Goal: Find specific page/section: Find specific page/section

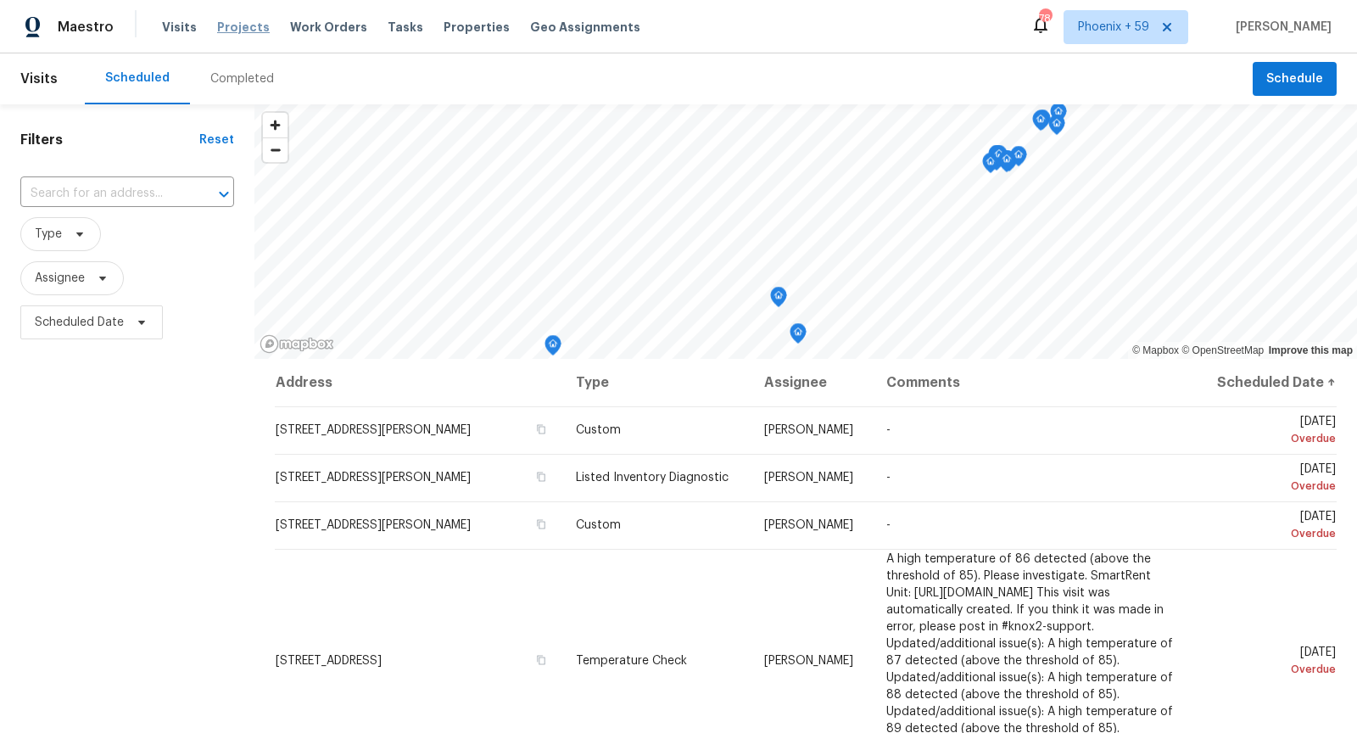
click at [230, 31] on span "Projects" at bounding box center [243, 27] width 53 height 17
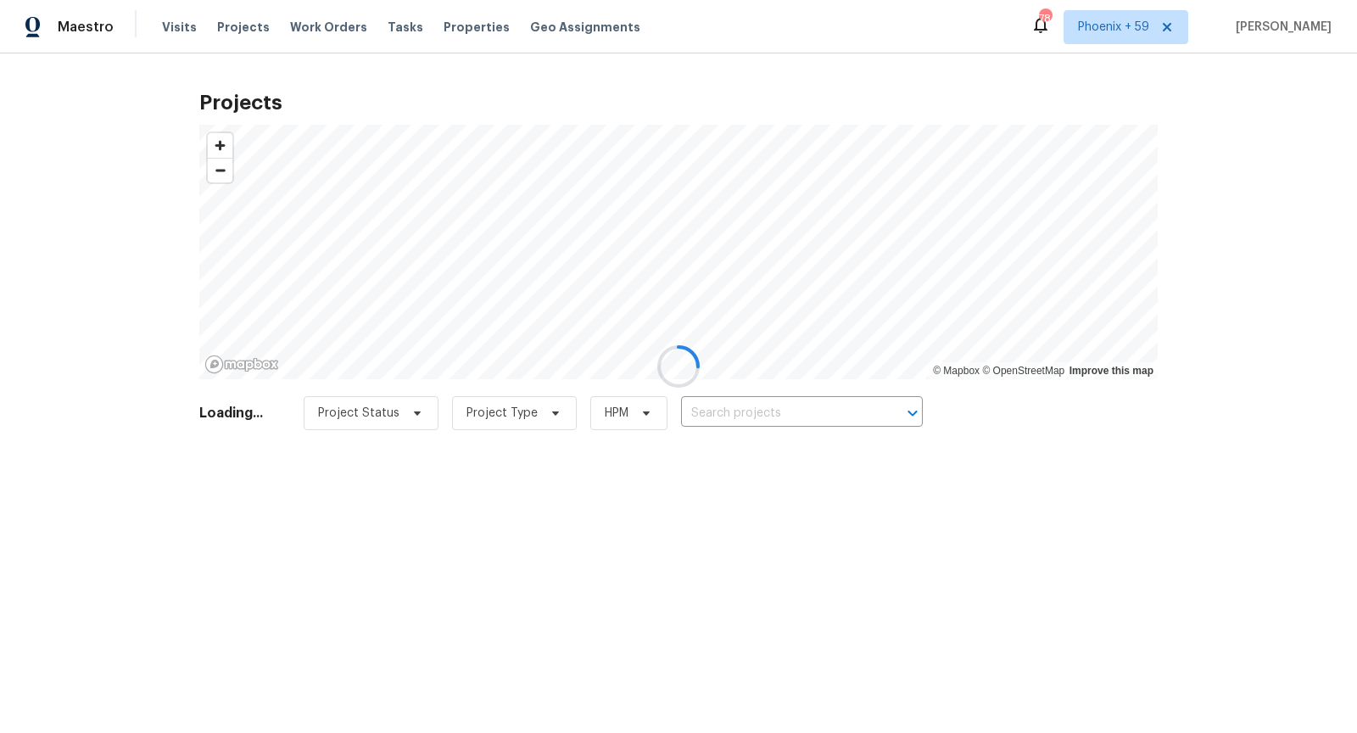
click at [771, 420] on div at bounding box center [678, 366] width 1357 height 733
click at [772, 405] on div at bounding box center [678, 366] width 1357 height 733
click at [772, 411] on div at bounding box center [678, 366] width 1357 height 733
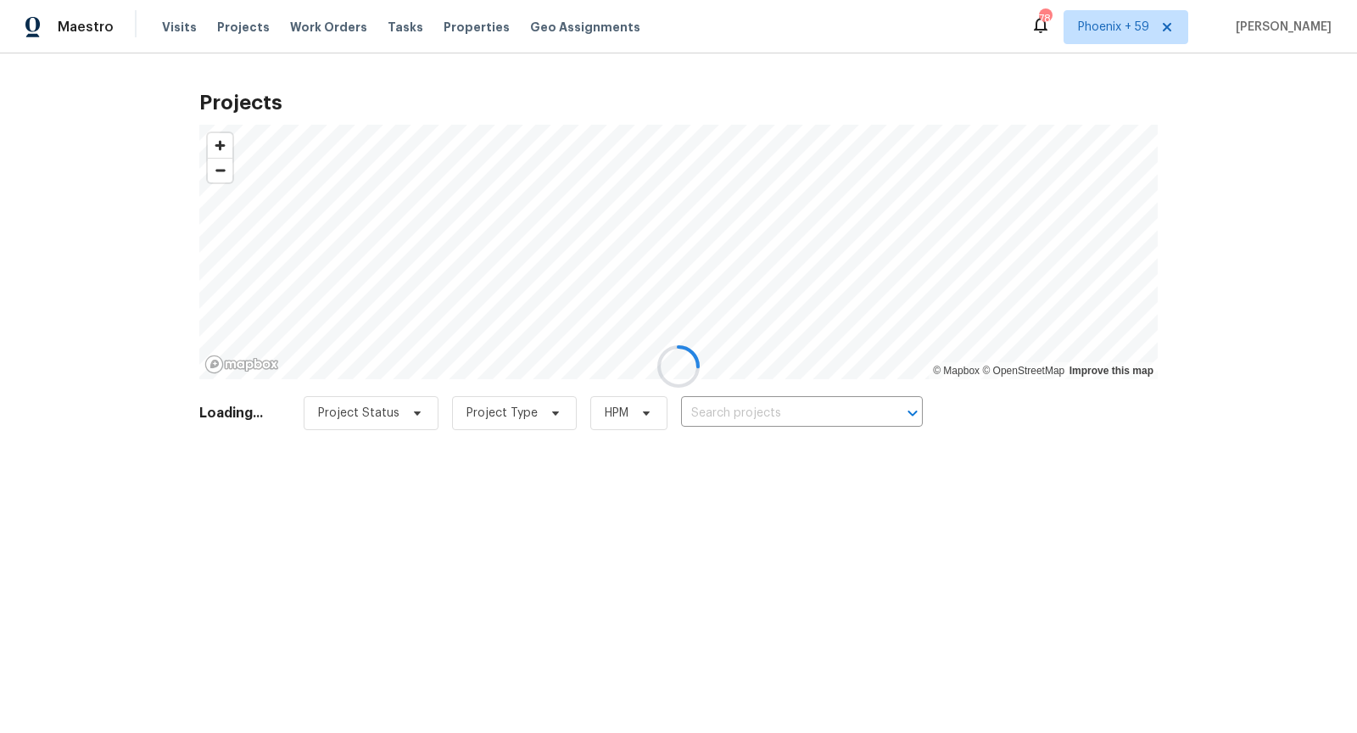
click at [775, 415] on div at bounding box center [678, 366] width 1357 height 733
click at [774, 415] on div at bounding box center [678, 366] width 1357 height 733
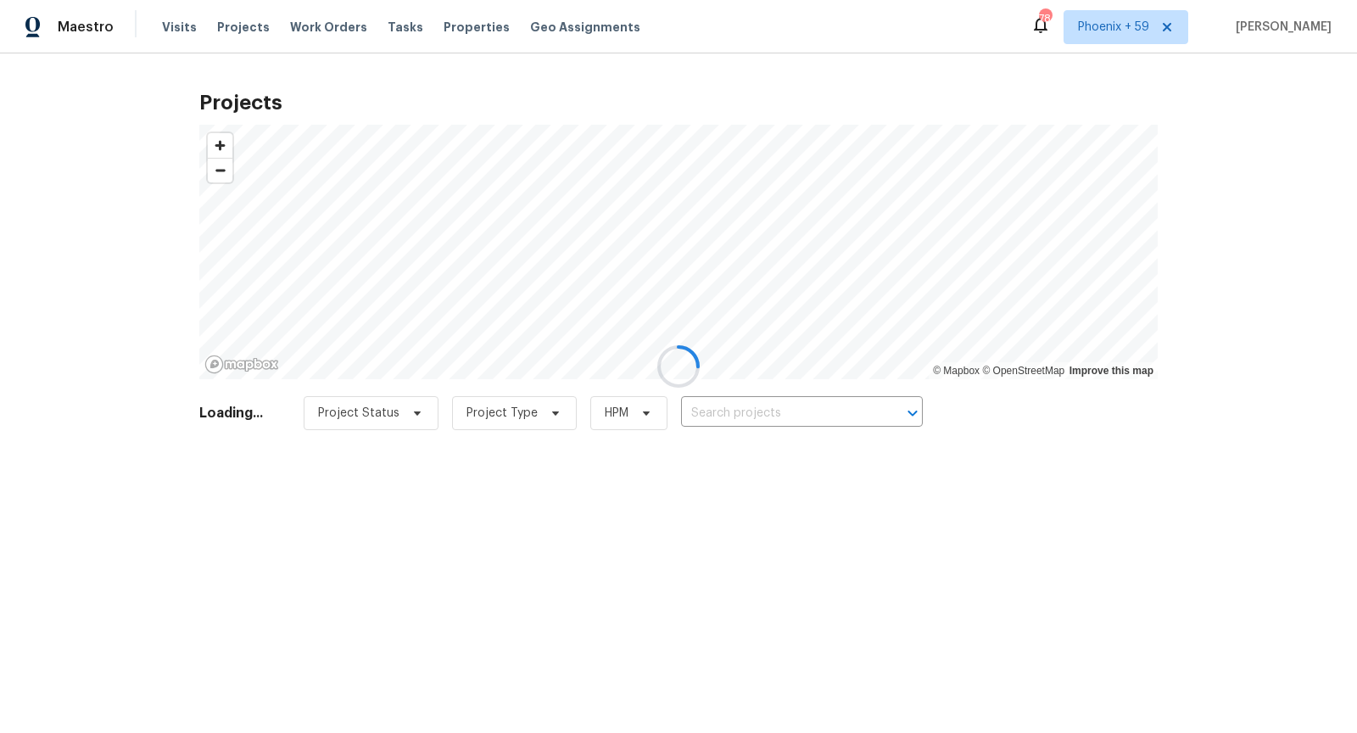
click at [774, 414] on div at bounding box center [678, 366] width 1357 height 733
click at [774, 411] on div at bounding box center [678, 366] width 1357 height 733
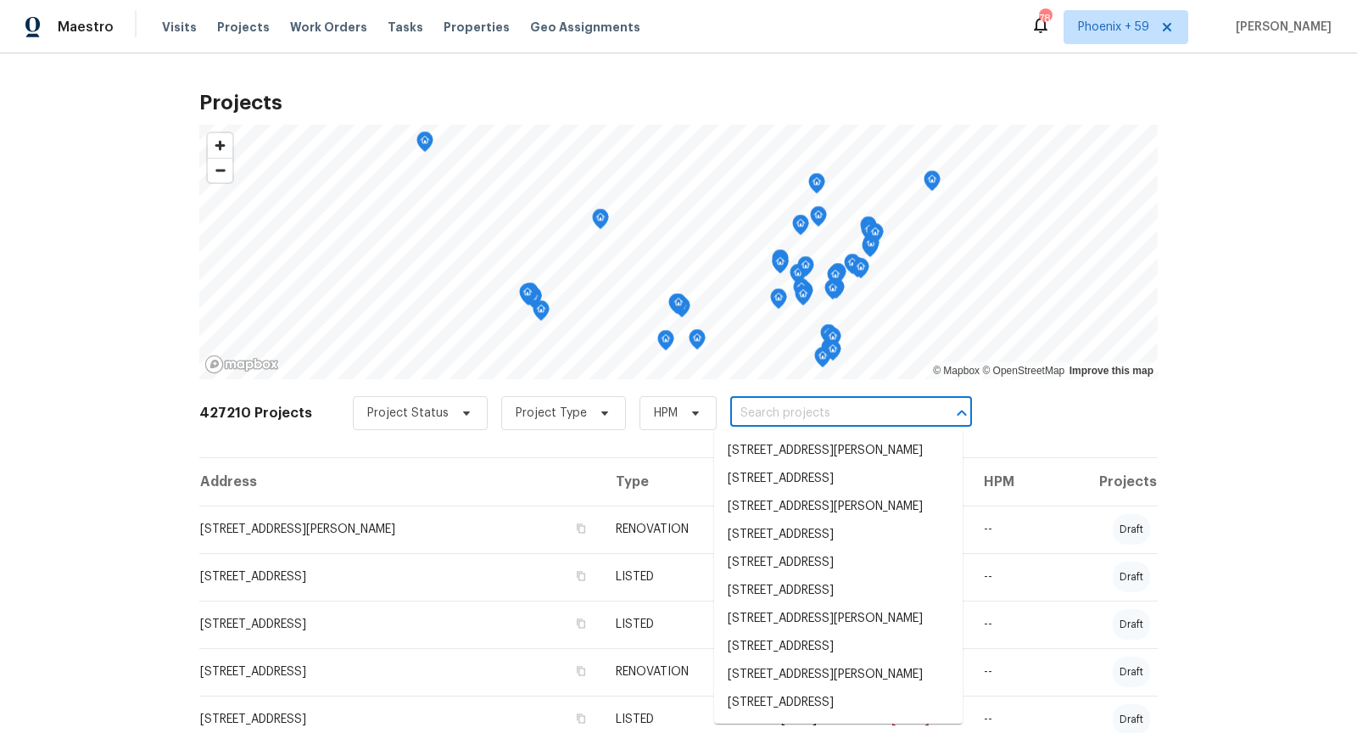
click at [774, 411] on input "text" at bounding box center [827, 413] width 194 height 26
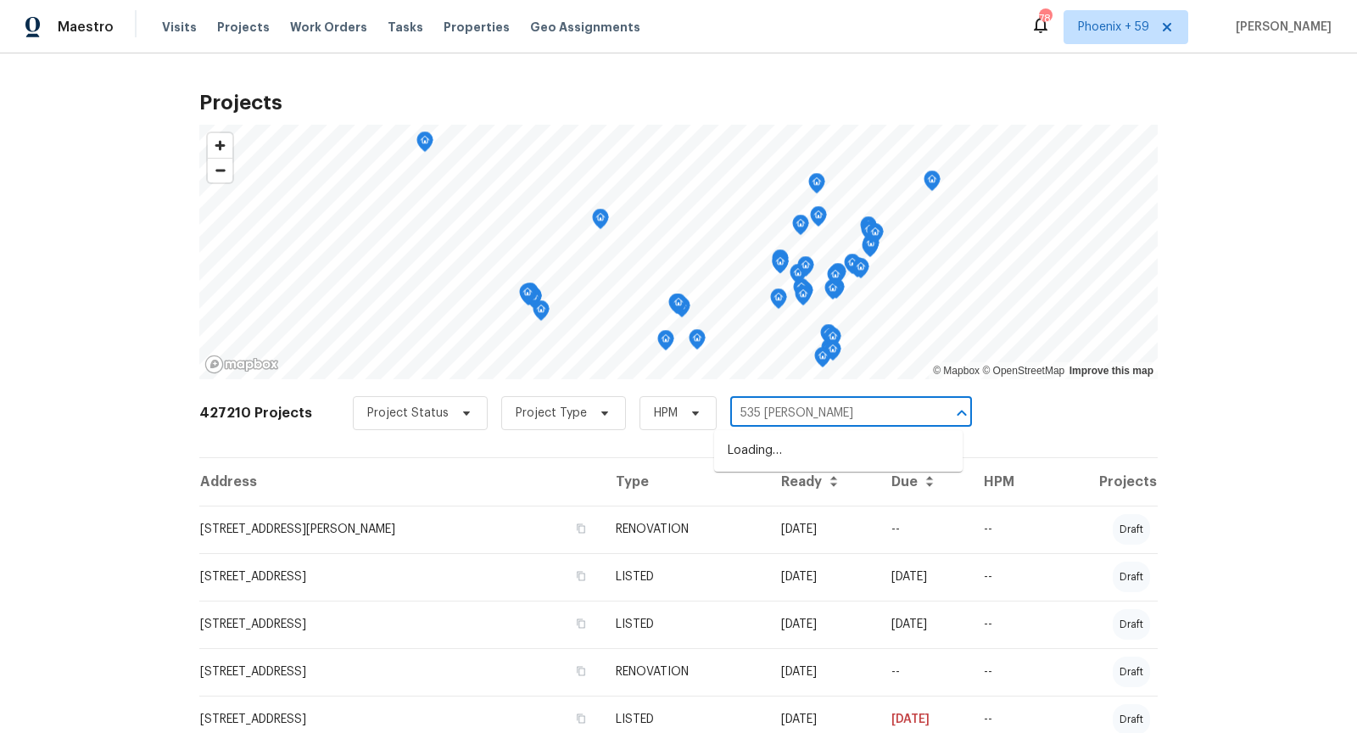
type input "535 [PERSON_NAME]"
click at [794, 455] on li "[STREET_ADDRESS][PERSON_NAME]" at bounding box center [838, 451] width 249 height 28
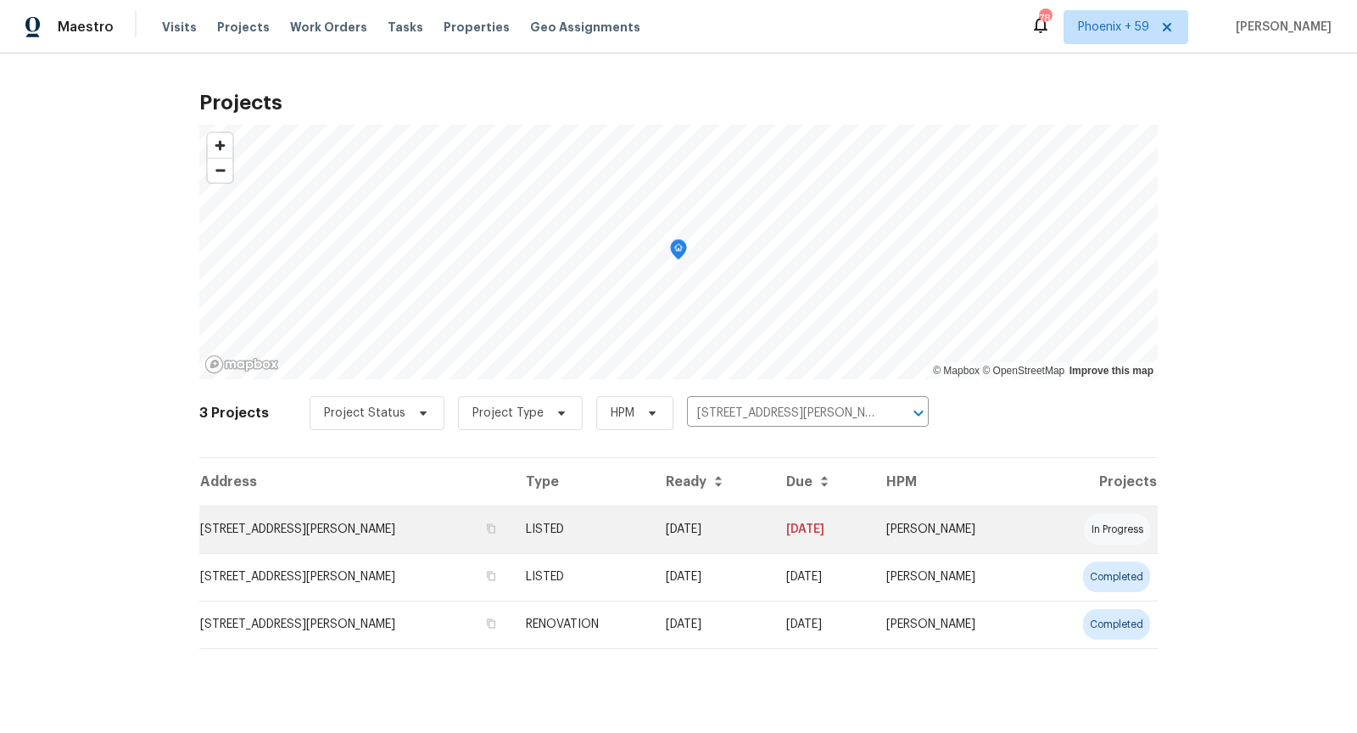
click at [329, 535] on td "[STREET_ADDRESS][PERSON_NAME]" at bounding box center [355, 530] width 313 height 48
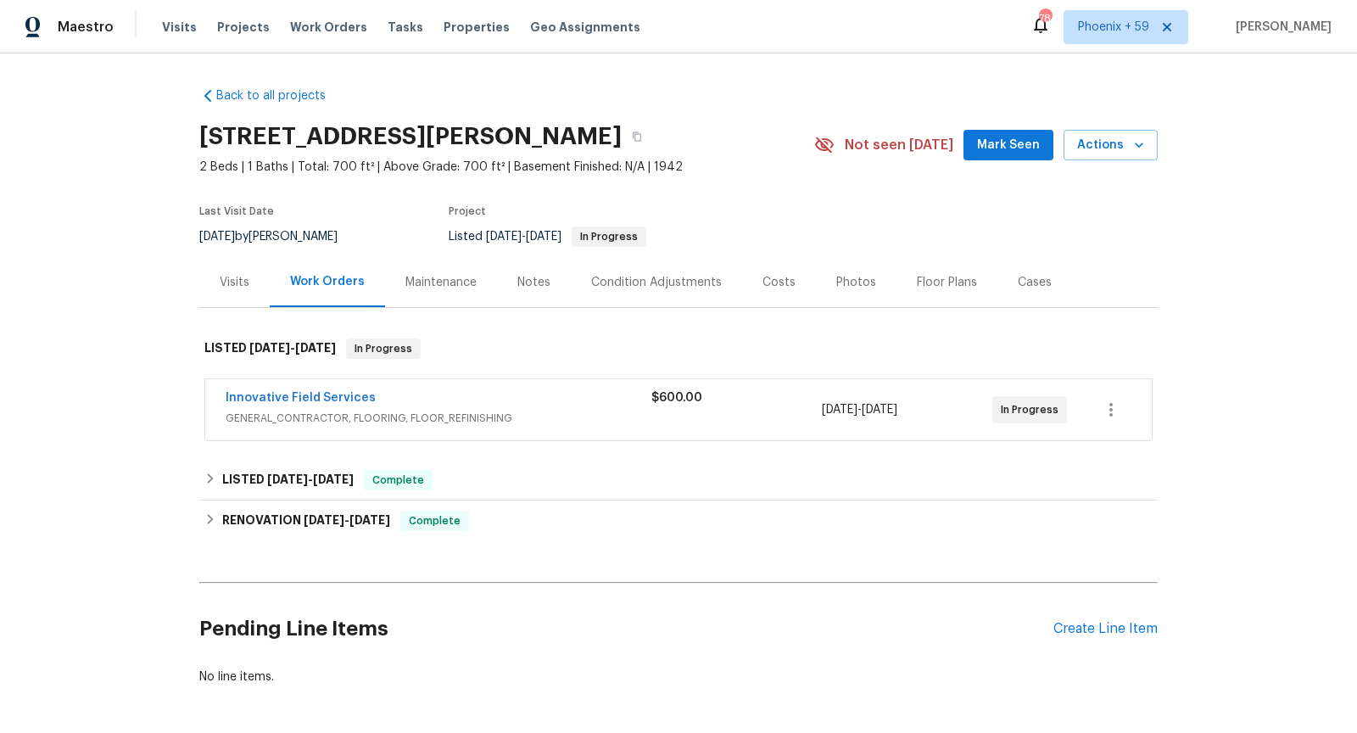
click at [574, 404] on div "Innovative Field Services" at bounding box center [439, 399] width 426 height 20
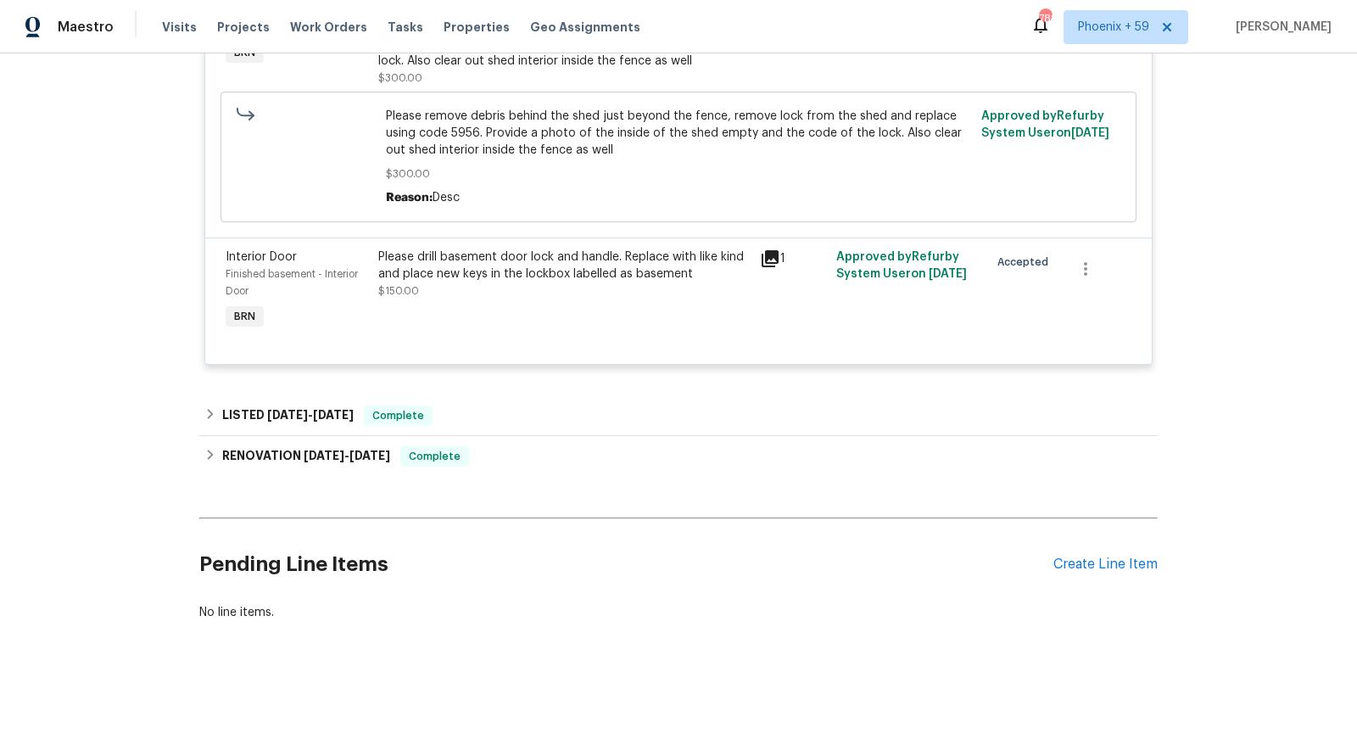
scroll to position [153, 0]
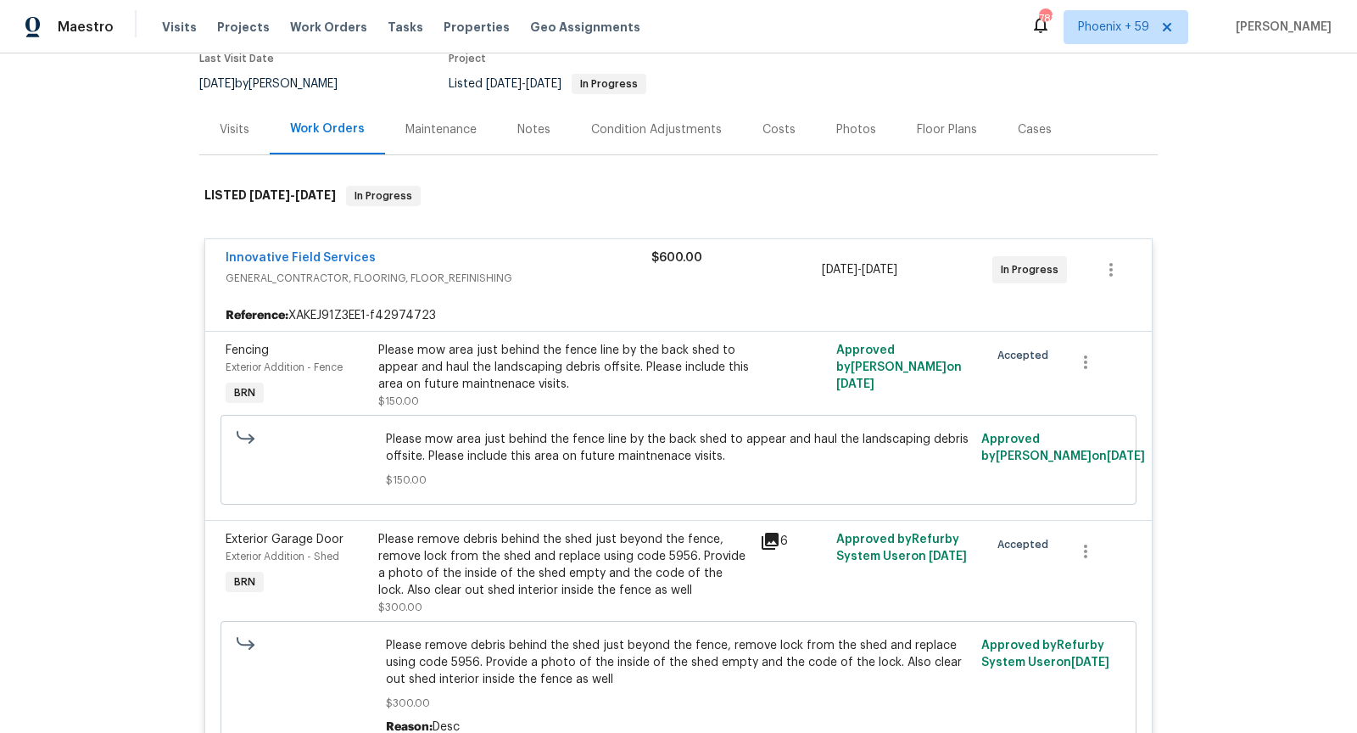
click at [771, 540] on icon at bounding box center [770, 541] width 17 height 17
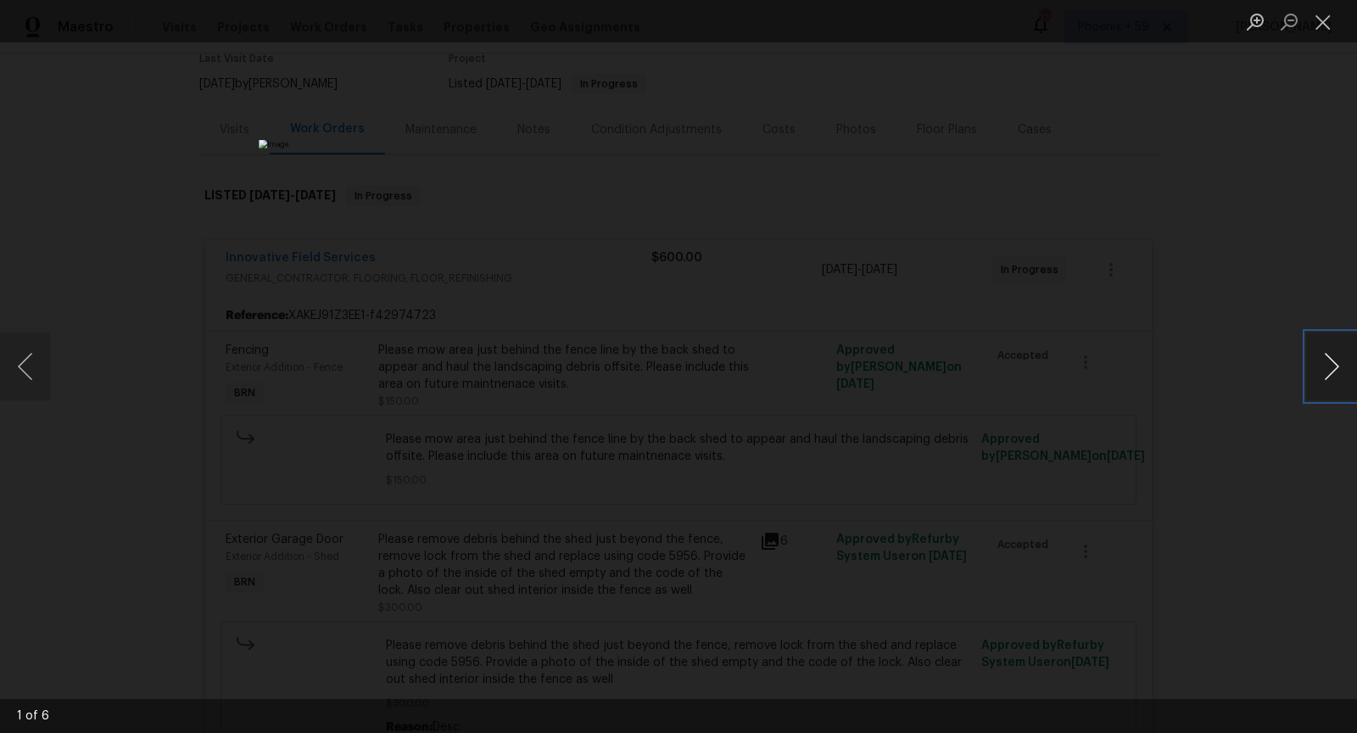
click at [1319, 374] on button "Next image" at bounding box center [1331, 367] width 51 height 68
click at [1320, 374] on button "Next image" at bounding box center [1331, 367] width 51 height 68
